Goal: Transaction & Acquisition: Purchase product/service

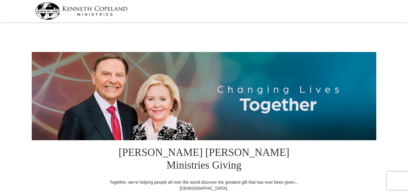
select select "MO"
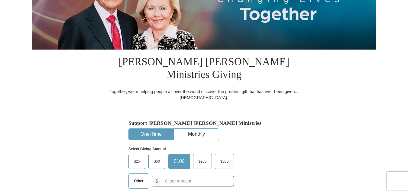
scroll to position [121, 0]
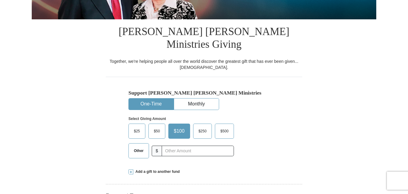
click at [156, 126] on span "$50" at bounding box center [157, 130] width 12 height 9
click at [0, 0] on input "$50" at bounding box center [0, 0] width 0 height 0
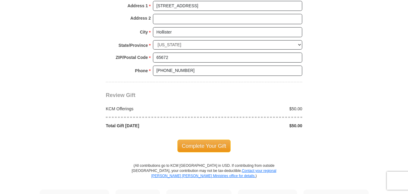
scroll to position [513, 0]
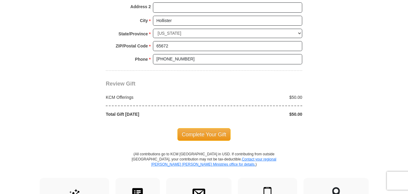
click at [200, 128] on span "Complete Your Gift" at bounding box center [203, 134] width 53 height 13
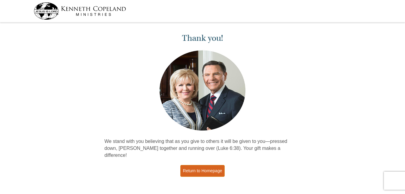
click at [214, 165] on link "Return to Homepage" at bounding box center [203, 171] width 45 height 12
